Goal: Transaction & Acquisition: Purchase product/service

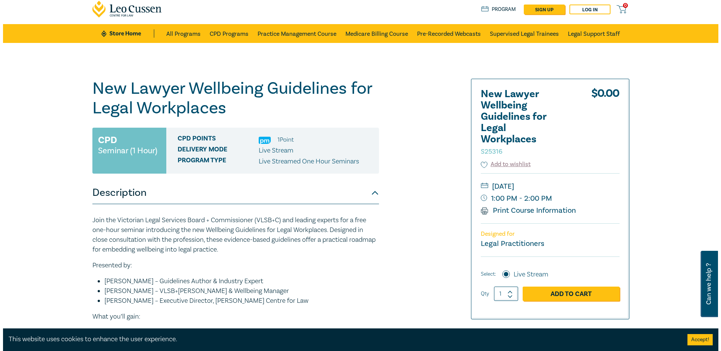
scroll to position [75, 0]
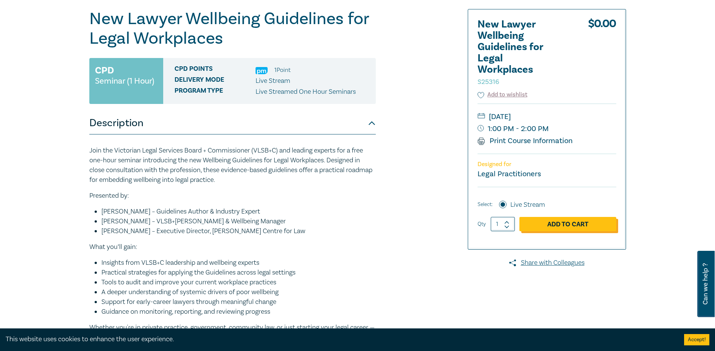
click at [580, 228] on link "Add to Cart" at bounding box center [567, 224] width 97 height 14
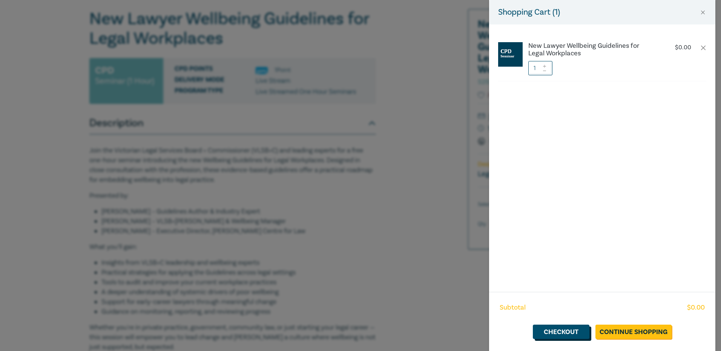
click at [576, 334] on link "Checkout" at bounding box center [560, 332] width 57 height 14
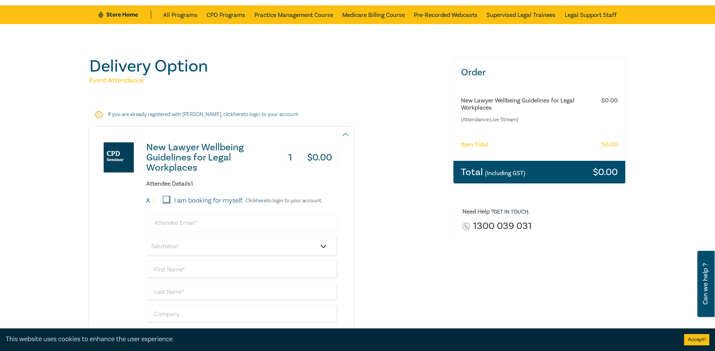
scroll to position [38, 0]
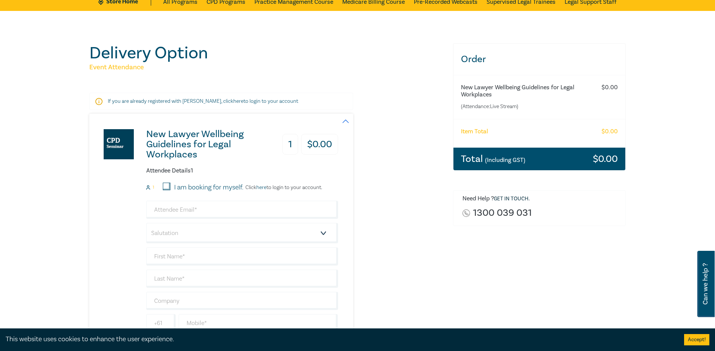
click at [168, 186] on input "I am booking for myself." at bounding box center [167, 187] width 8 height 8
checkbox input "true"
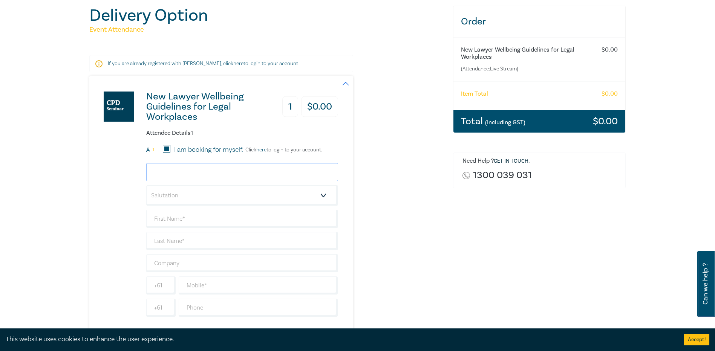
click at [215, 169] on input "email" at bounding box center [242, 172] width 192 height 18
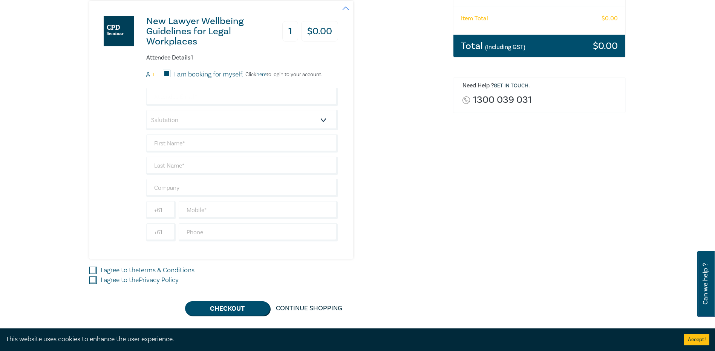
scroll to position [113, 0]
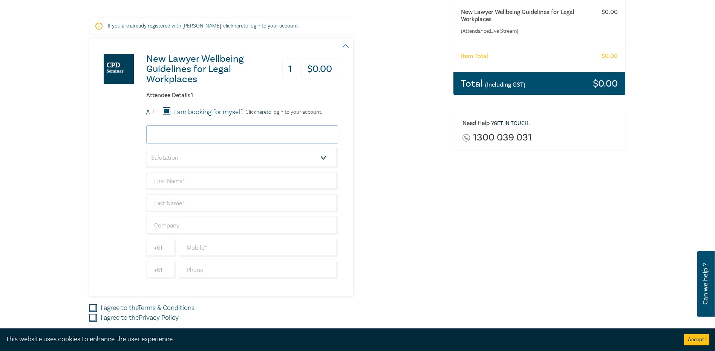
click at [225, 139] on input "email" at bounding box center [242, 134] width 192 height 18
type input "[PERSON_NAME][EMAIL_ADDRESS][PERSON_NAME][DOMAIN_NAME]"
type input "[PERSON_NAME]"
type input "MGA"
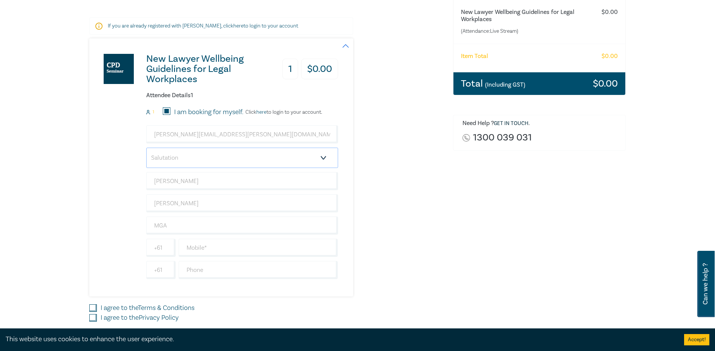
click at [161, 164] on select "Salutation Mr. Mrs. Ms. Miss Dr. Prof. Other" at bounding box center [242, 158] width 192 height 20
select select "Ms."
click at [146, 148] on select "Salutation Mr. Mrs. Ms. Miss Dr. Prof. Other" at bounding box center [242, 158] width 192 height 20
click at [75, 223] on div "Delivery Option Event Attendance If you are already registered with Leo Cussen,…" at bounding box center [357, 161] width 715 height 450
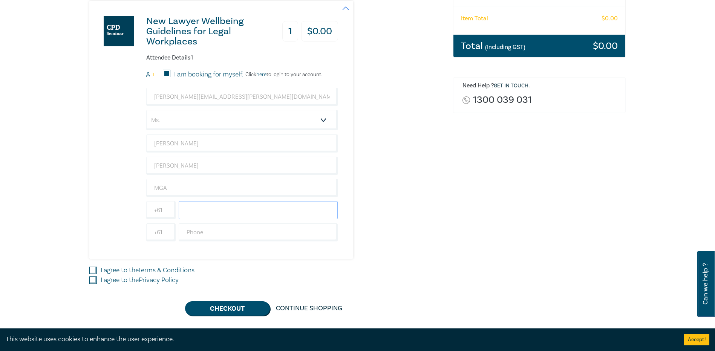
click at [203, 214] on input "text" at bounding box center [258, 210] width 159 height 18
click at [254, 209] on input "text" at bounding box center [258, 210] width 159 height 18
type input "0427201288"
click at [54, 220] on div "Delivery Option Event Attendance If you are already registered with Leo Cussen,…" at bounding box center [357, 123] width 715 height 450
click at [90, 270] on input "I agree to the Terms & Conditions" at bounding box center [93, 271] width 8 height 8
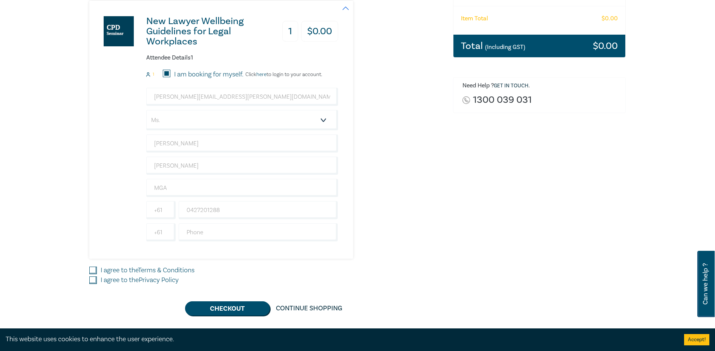
checkbox input "true"
click at [91, 278] on input "I agree to the Privacy Policy" at bounding box center [93, 281] width 8 height 8
checkbox input "true"
click at [474, 234] on div "Order New Lawyer Wellbeing Guidelines for Legal Workplaces (Attendance: Live St…" at bounding box center [539, 123] width 182 height 386
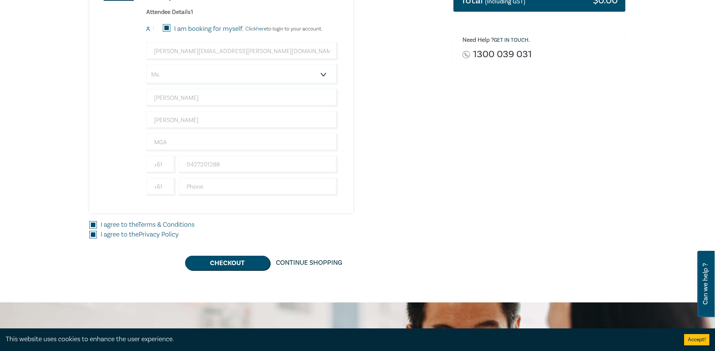
scroll to position [226, 0]
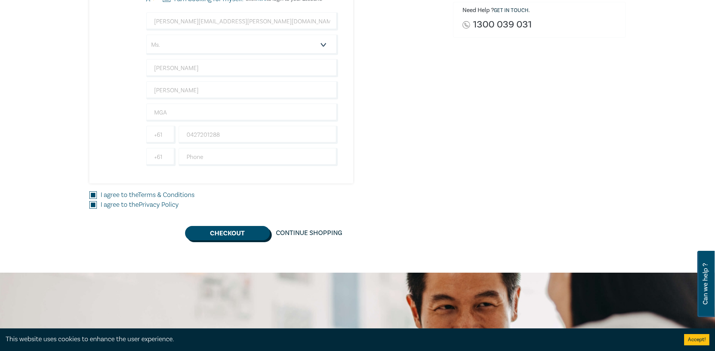
click at [228, 239] on button "Checkout" at bounding box center [227, 233] width 85 height 14
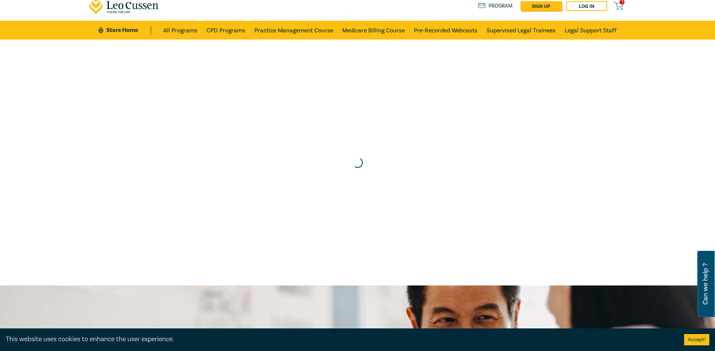
scroll to position [0, 0]
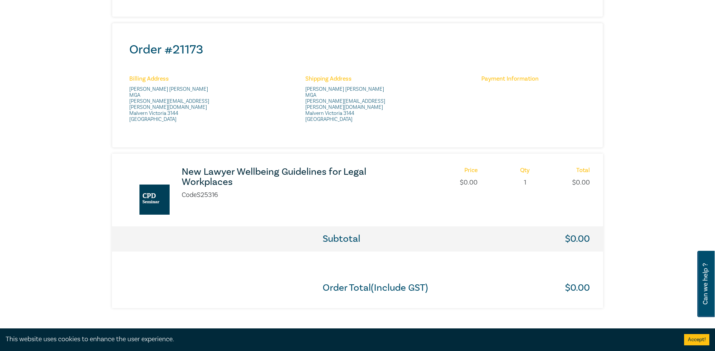
scroll to position [301, 0]
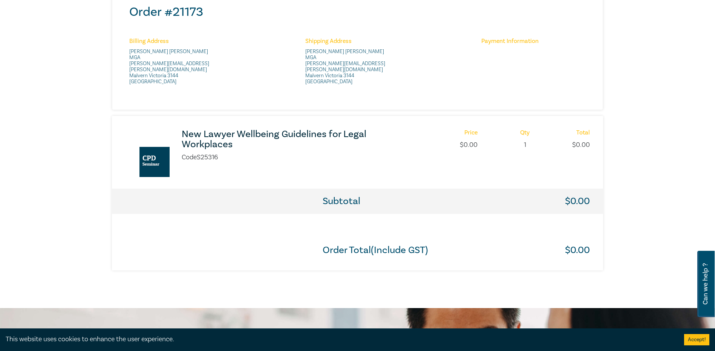
click at [393, 175] on div "New Lawyer Wellbeing Guidelines for Legal Workplaces Code S25316 Price $ 0.00 Q…" at bounding box center [357, 152] width 491 height 73
click at [593, 189] on div "Subtotal $ 0.00" at bounding box center [357, 201] width 491 height 25
